Goal: Complete application form

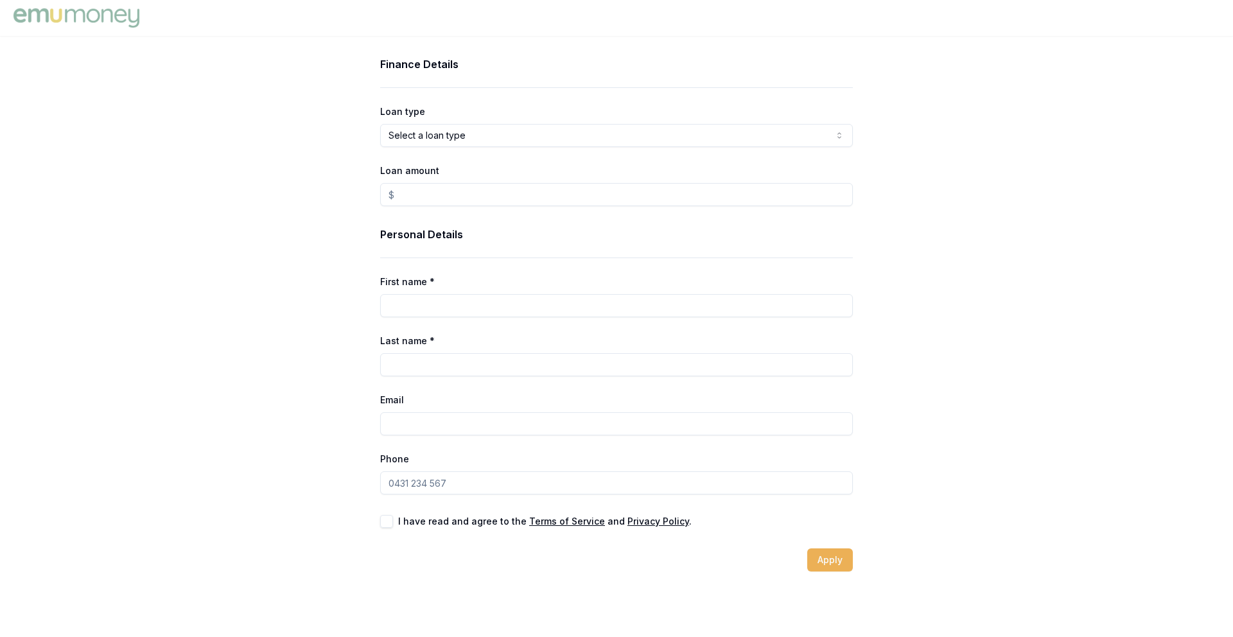
click at [426, 197] on input "Loan amount" at bounding box center [616, 194] width 473 height 23
type input "$17,500.00"
click at [447, 299] on input "First name *" at bounding box center [616, 305] width 473 height 23
type input "Anushka"
type input "Dharmarathne"
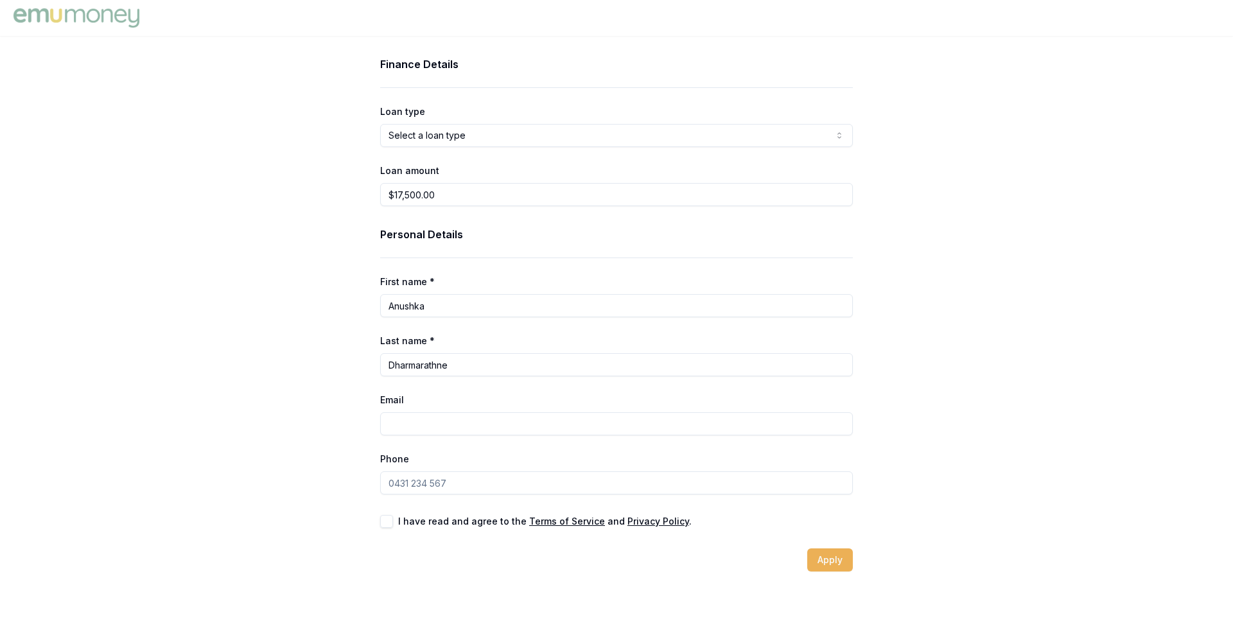
type input "[EMAIL_ADDRESS][DOMAIN_NAME]"
type input "0413 791 301"
click at [391, 521] on button "button" at bounding box center [386, 521] width 13 height 13
checkbox input "true"
click at [834, 559] on button "Apply" at bounding box center [830, 559] width 46 height 23
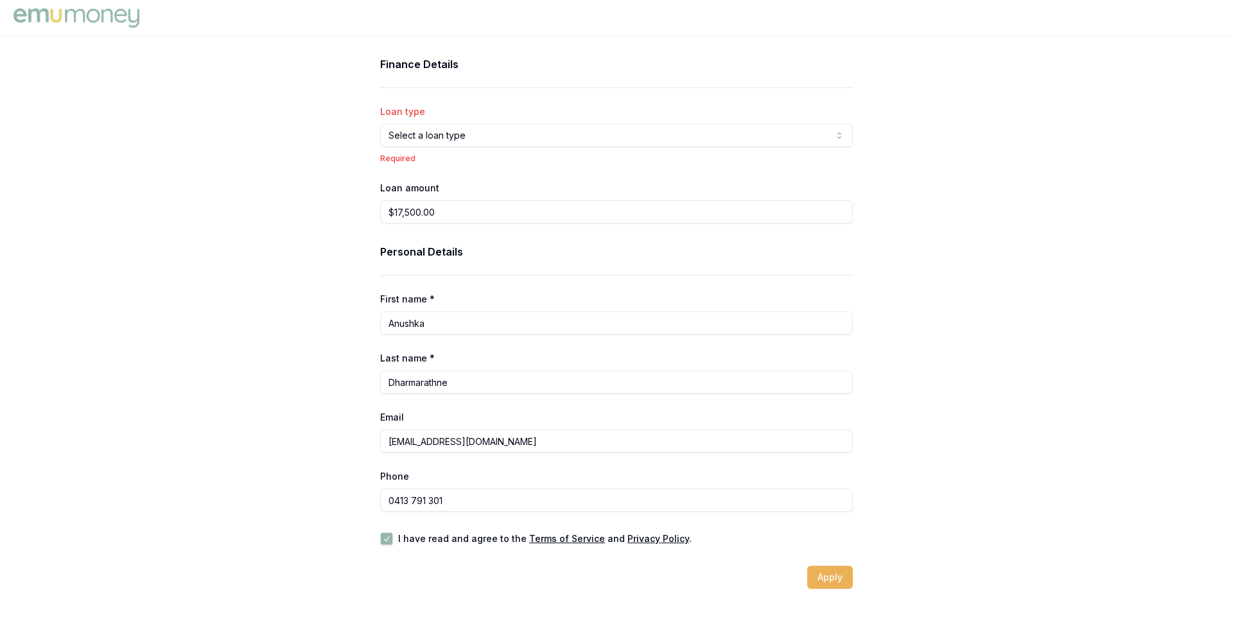
click at [505, 136] on html "Finance Details Loan type Select a loan type Consumer Loan Consumer Asset Comme…" at bounding box center [616, 318] width 1233 height 637
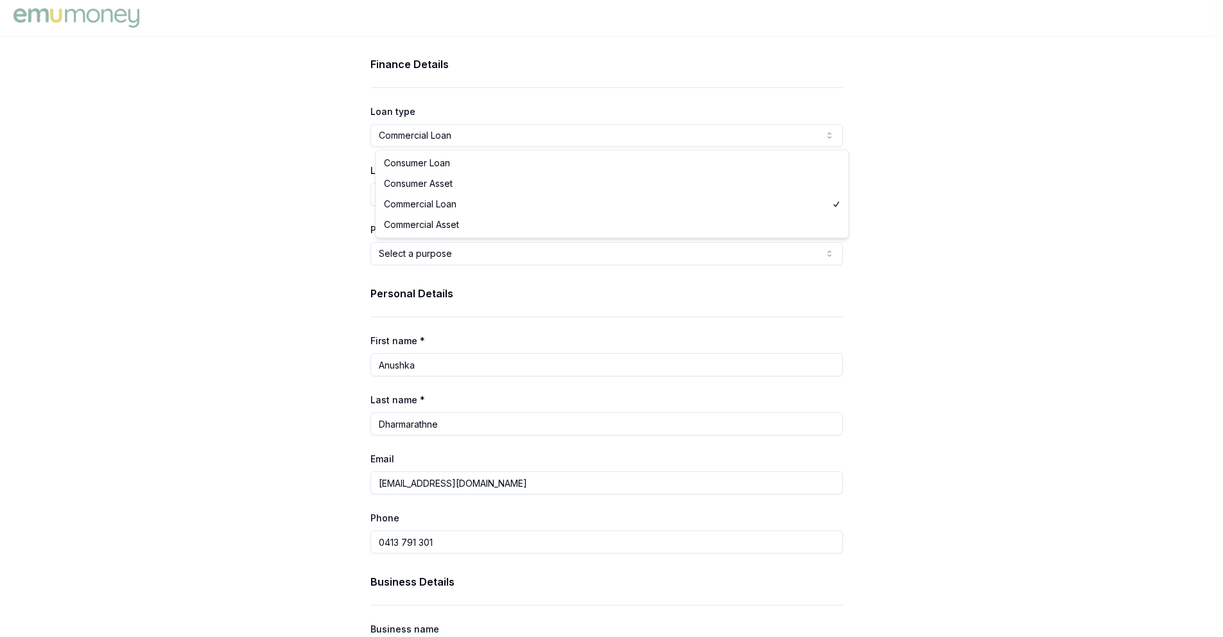
click at [487, 131] on html "Finance Details Loan type Commercial Loan Consumer Loan Consumer Asset Commerci…" at bounding box center [611, 318] width 1223 height 637
select select "COMMERCIAL_ASSET"
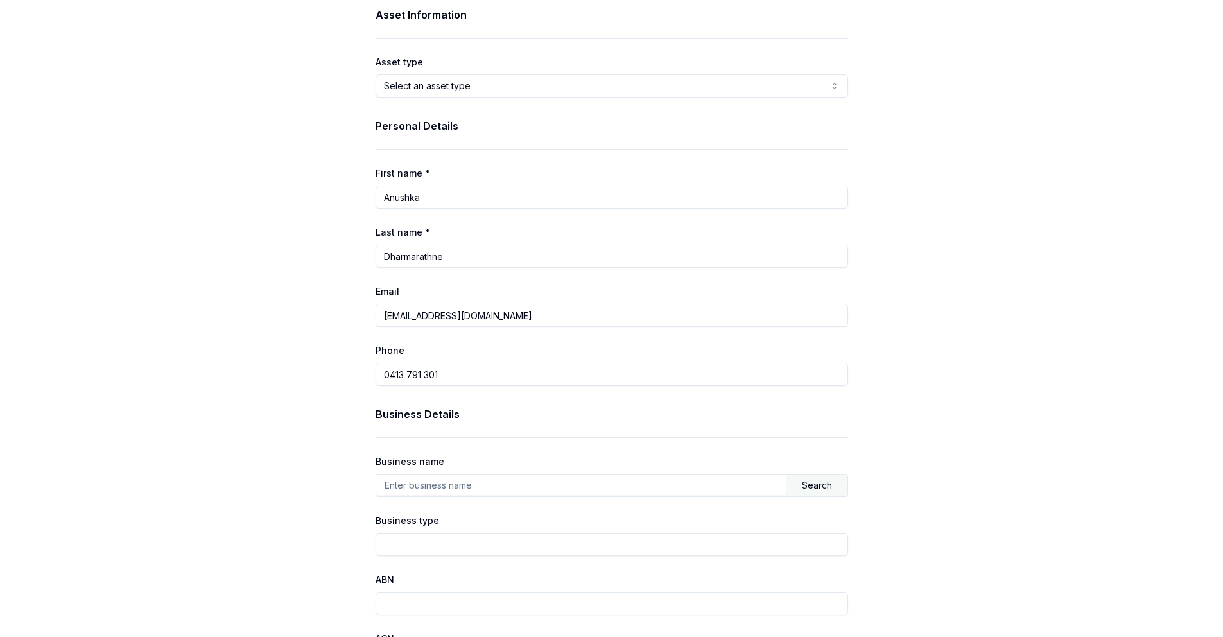
scroll to position [293, 0]
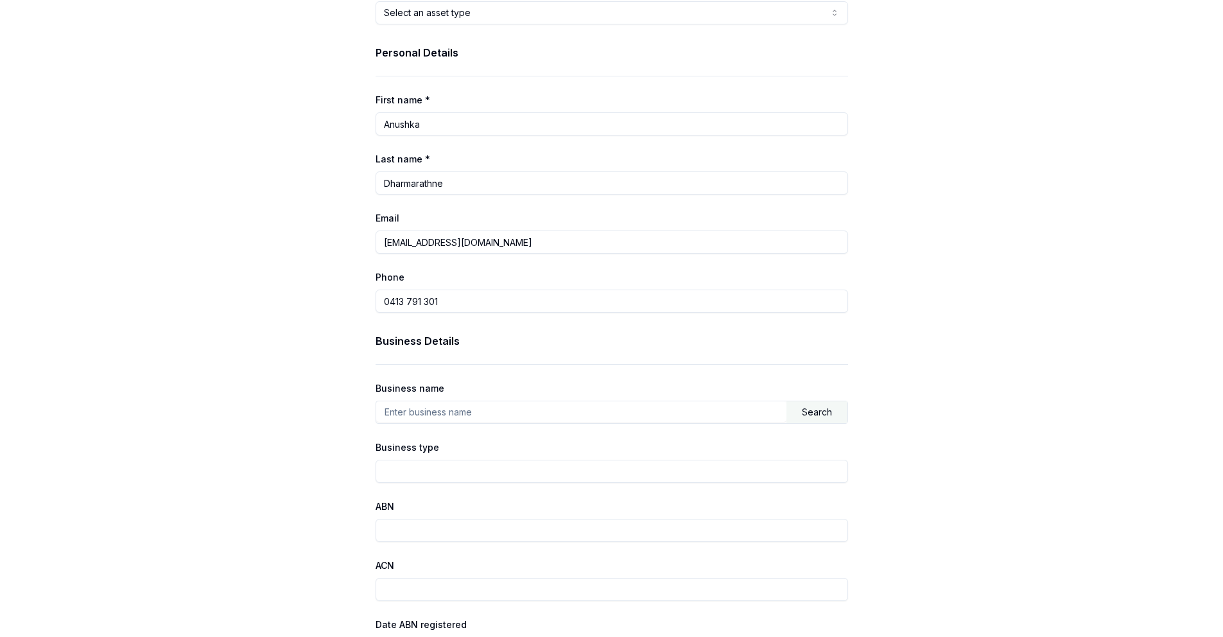
click at [469, 415] on input "text" at bounding box center [581, 411] width 410 height 21
type input "Prime Cleaning Network"
click at [466, 473] on input "Business type" at bounding box center [612, 471] width 473 height 23
type input "Cleaning Company"
click at [488, 531] on input "ABN" at bounding box center [612, 530] width 473 height 23
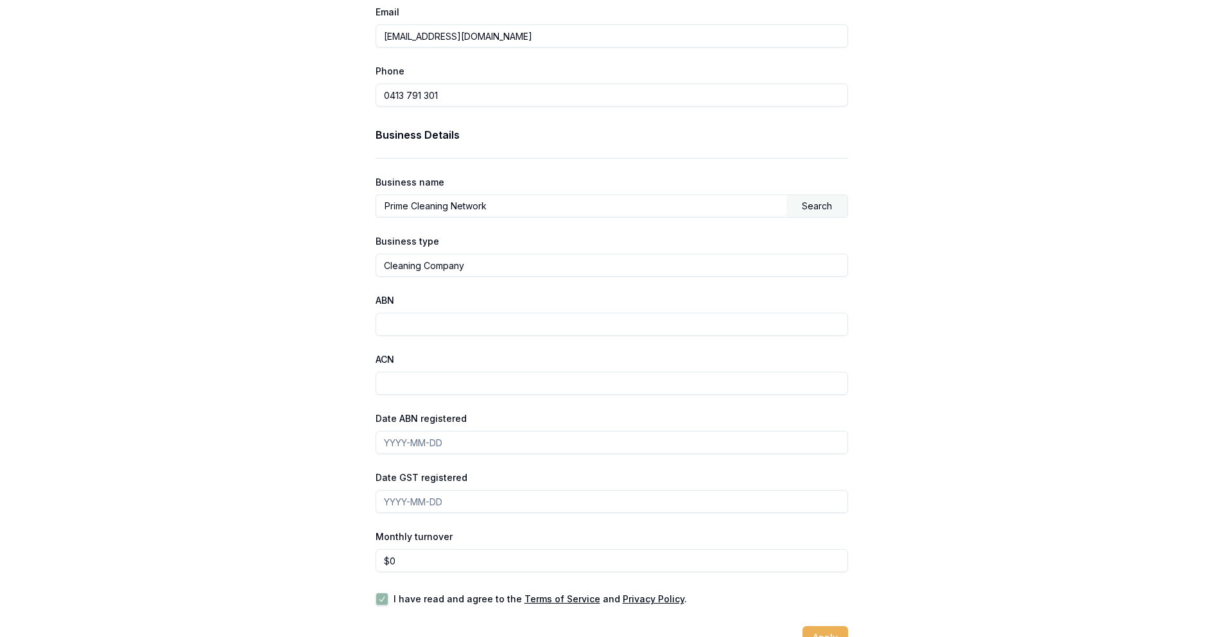
scroll to position [502, 0]
click at [446, 498] on input "Date GST registered" at bounding box center [612, 498] width 473 height 23
click at [405, 317] on input "ABN" at bounding box center [612, 321] width 473 height 23
drag, startPoint x: 440, startPoint y: 320, endPoint x: 381, endPoint y: 322, distance: 59.1
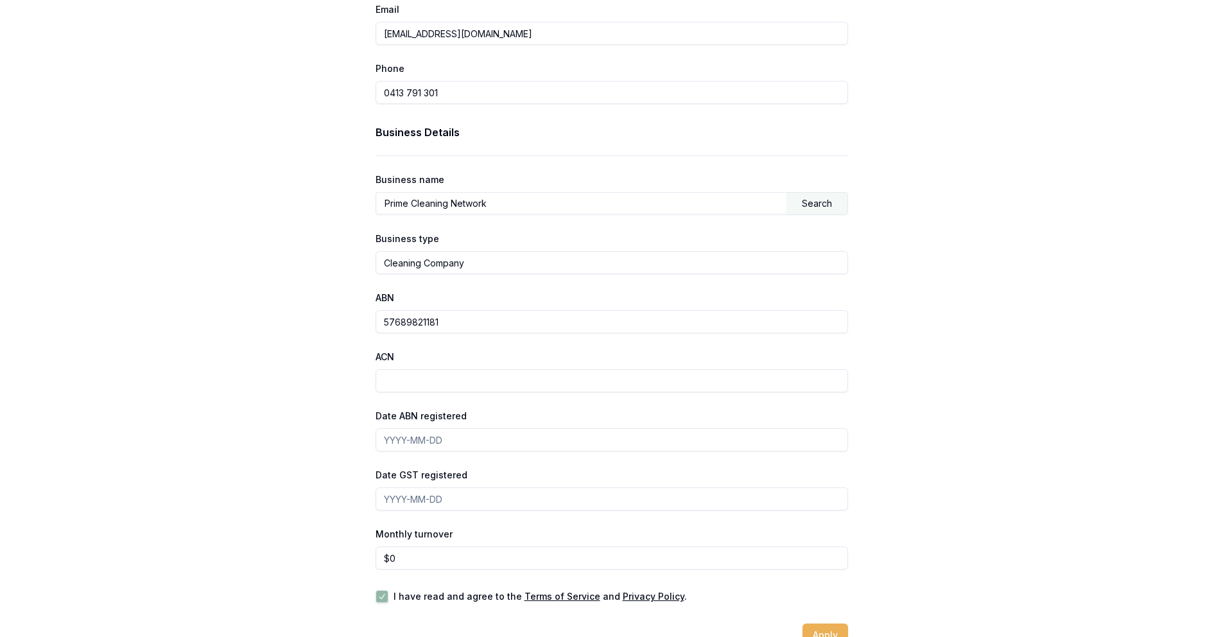
click at [381, 322] on input "57689821181" at bounding box center [612, 321] width 473 height 23
type input "57689821181"
click at [412, 383] on input "ACN" at bounding box center [612, 380] width 473 height 23
drag, startPoint x: 445, startPoint y: 320, endPoint x: 395, endPoint y: 321, distance: 50.1
click at [395, 321] on input "57689821181" at bounding box center [612, 321] width 473 height 23
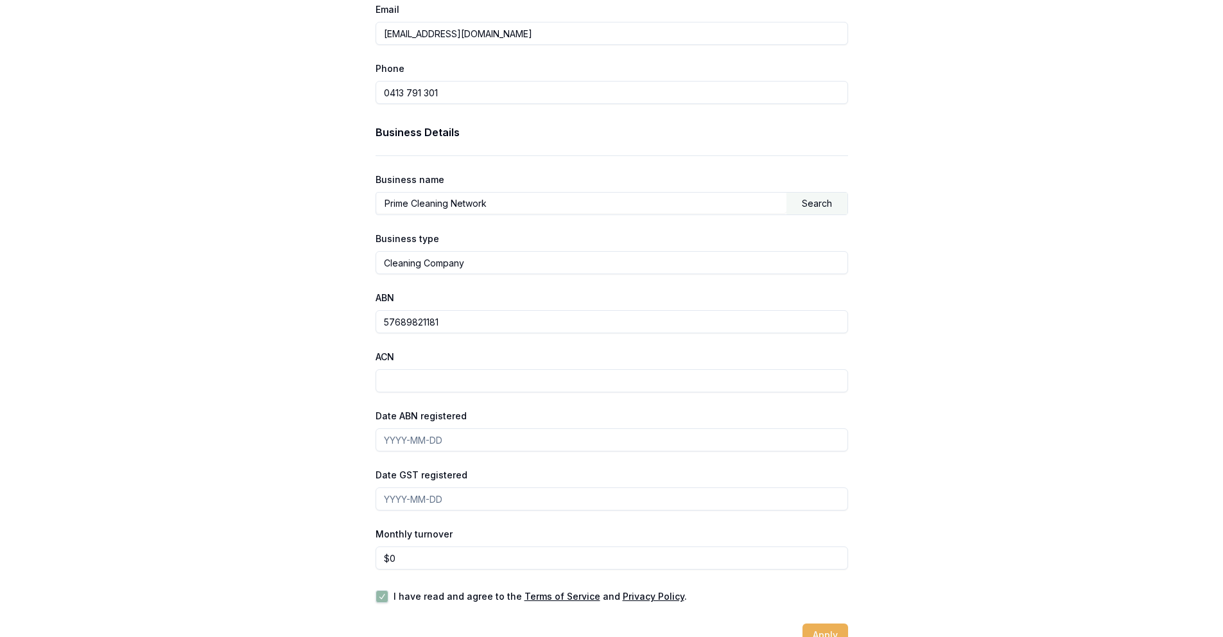
click at [403, 373] on input "ACN" at bounding box center [612, 380] width 473 height 23
paste input "689821181"
type input "689821181"
drag, startPoint x: 573, startPoint y: 417, endPoint x: 564, endPoint y: 421, distance: 9.8
click at [573, 417] on div "Date ABN registered" at bounding box center [612, 430] width 473 height 44
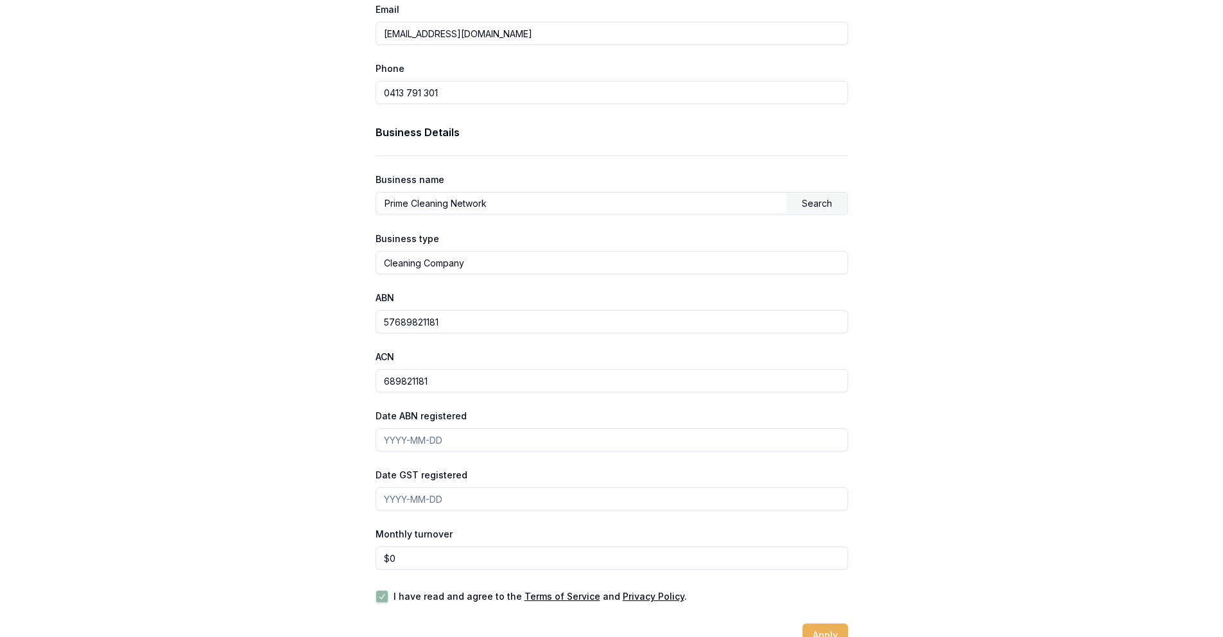
click at [493, 441] on input "Date ABN registered" at bounding box center [612, 439] width 473 height 23
type input "[DATE]"
click at [446, 489] on input "Date GST registered" at bounding box center [612, 498] width 473 height 23
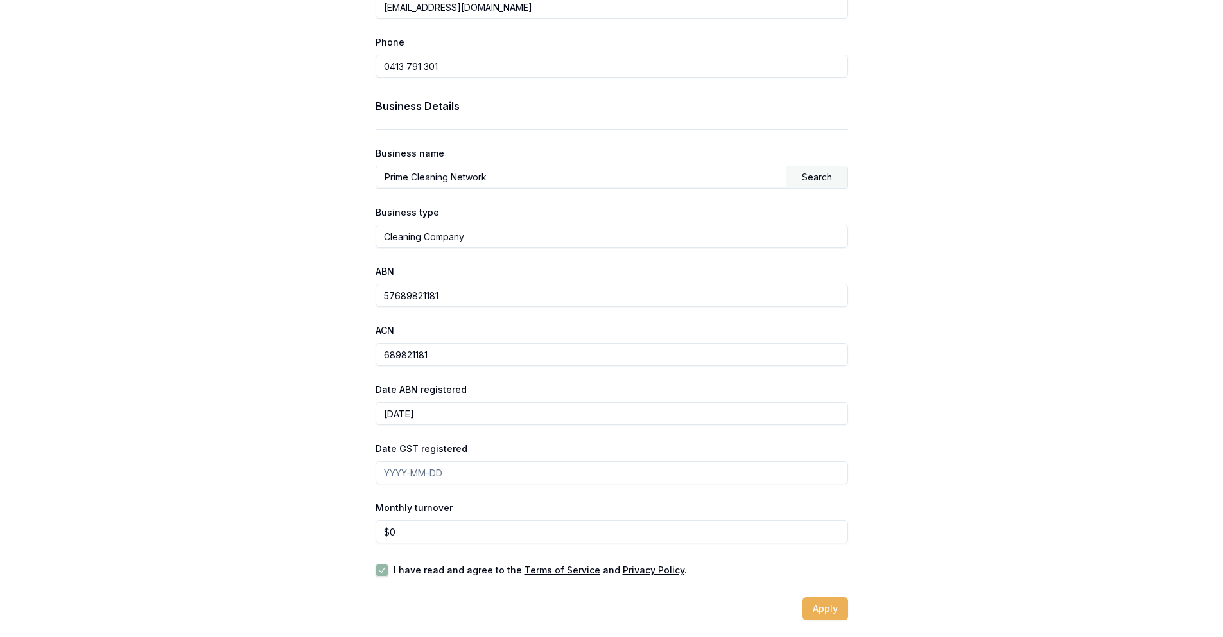
scroll to position [532, 0]
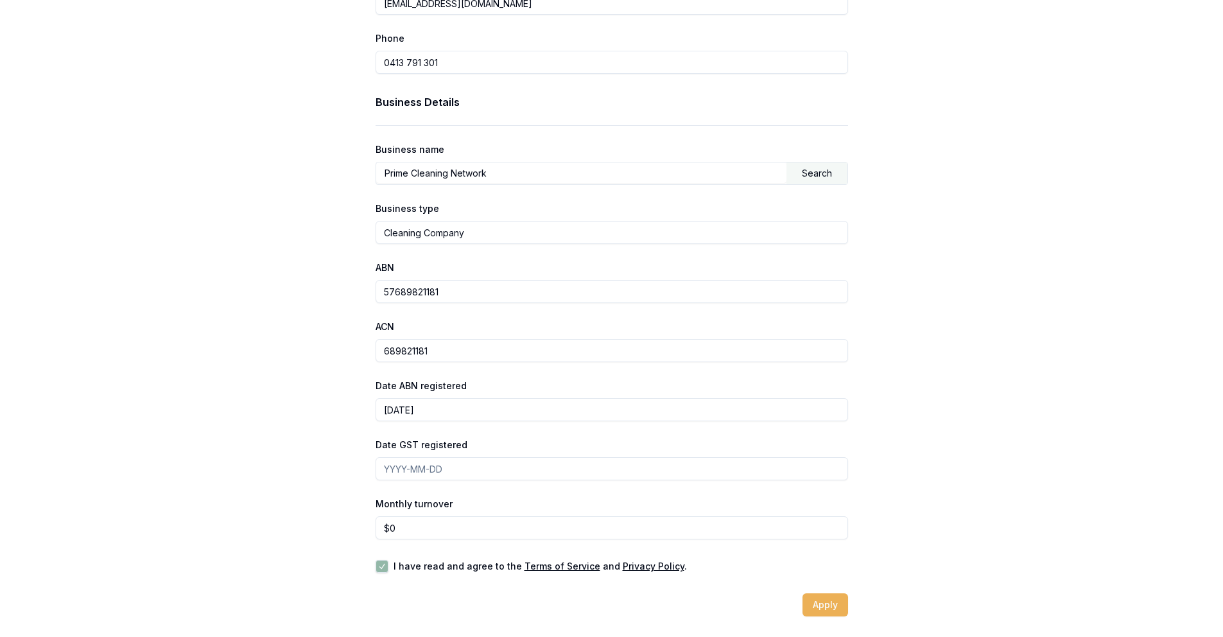
drag, startPoint x: 448, startPoint y: 290, endPoint x: 374, endPoint y: 289, distance: 73.9
click at [374, 289] on div "Finance Details Loan type Commercial Asset Consumer Loan Consumer Asset Commerc…" at bounding box center [612, 71] width 514 height 1092
click at [1014, 308] on div "Finance Details Loan type Commercial Asset Consumer Loan Consumer Asset Commerc…" at bounding box center [611, 71] width 1223 height 1092
click at [471, 523] on input "0" at bounding box center [612, 527] width 473 height 23
type input "$0"
